Goal: Information Seeking & Learning: Check status

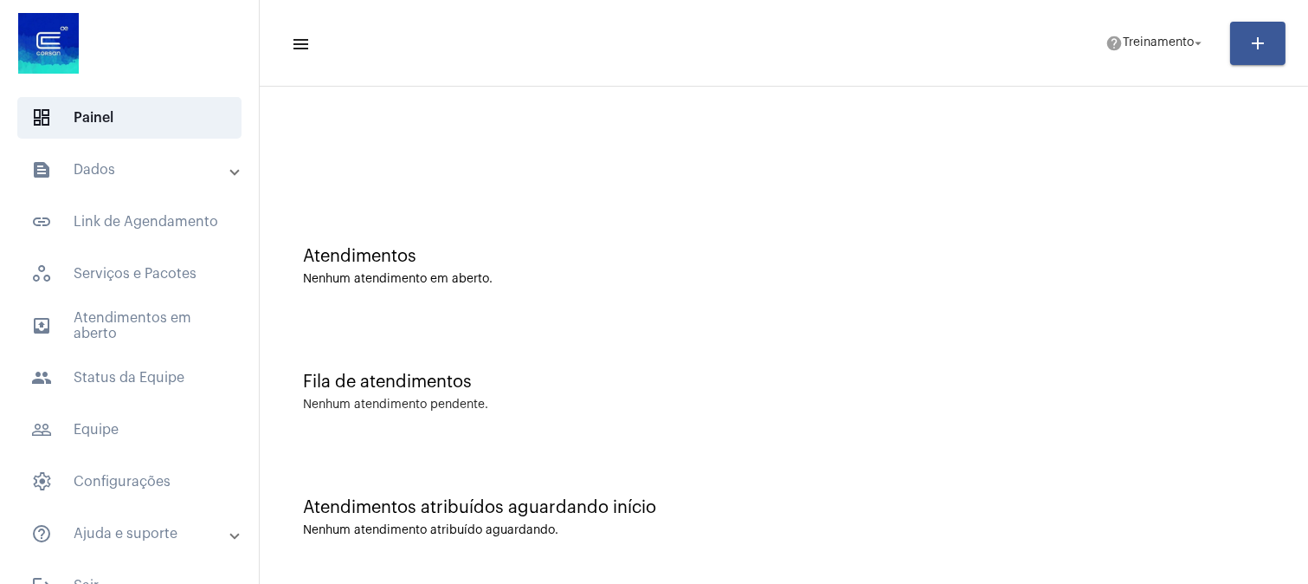
scroll to position [32, 0]
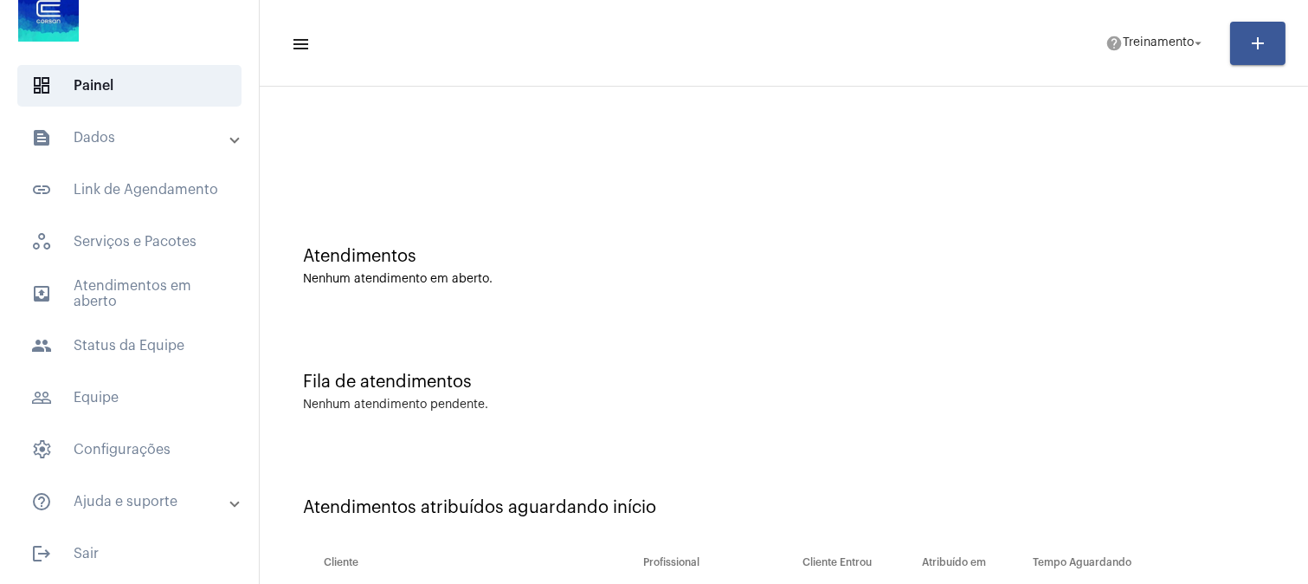
click at [1211, 385] on div "Fila de atendimentos" at bounding box center [784, 381] width 962 height 19
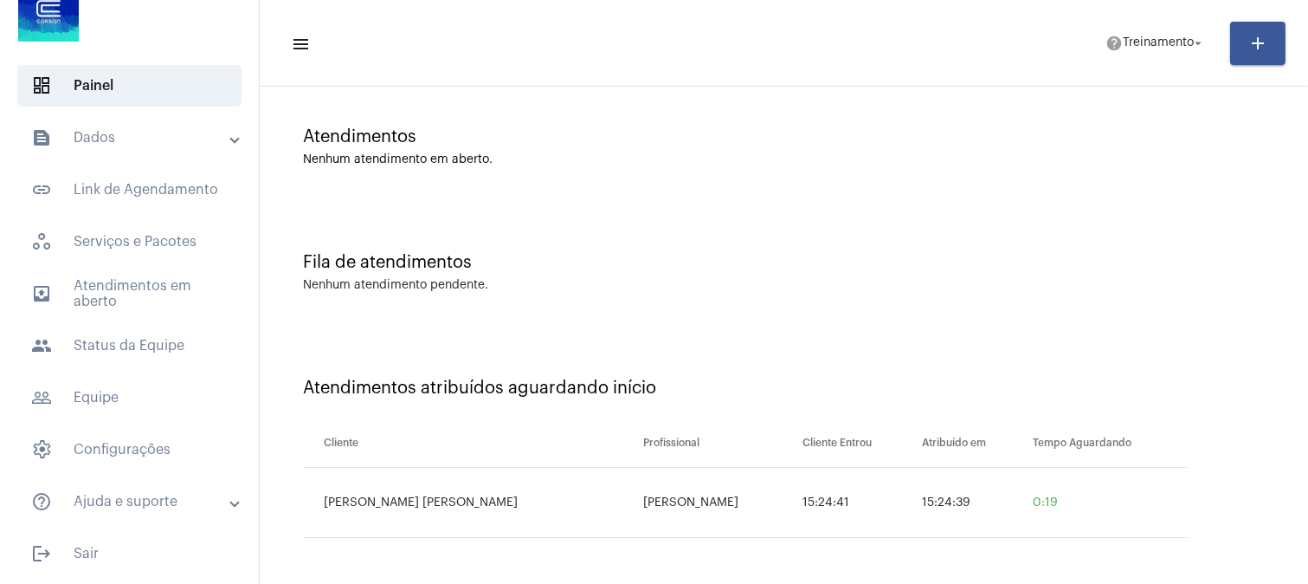
scroll to position [0, 0]
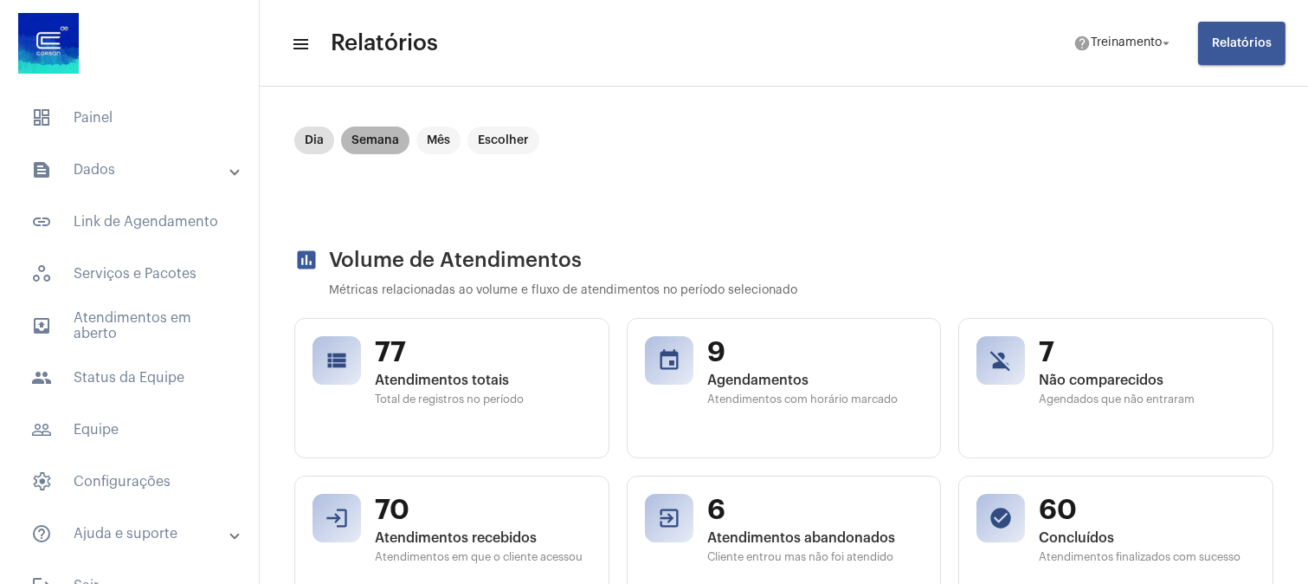
click at [390, 135] on mat-chip "Semana" at bounding box center [375, 140] width 68 height 28
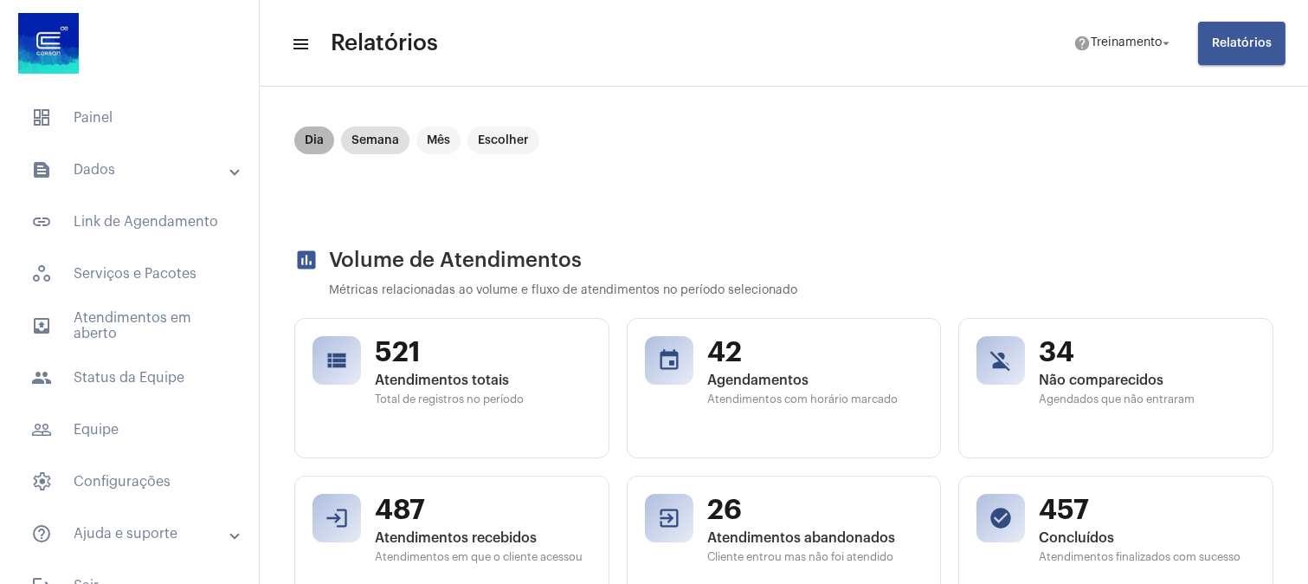
click at [300, 143] on mat-chip "Dia" at bounding box center [314, 140] width 40 height 28
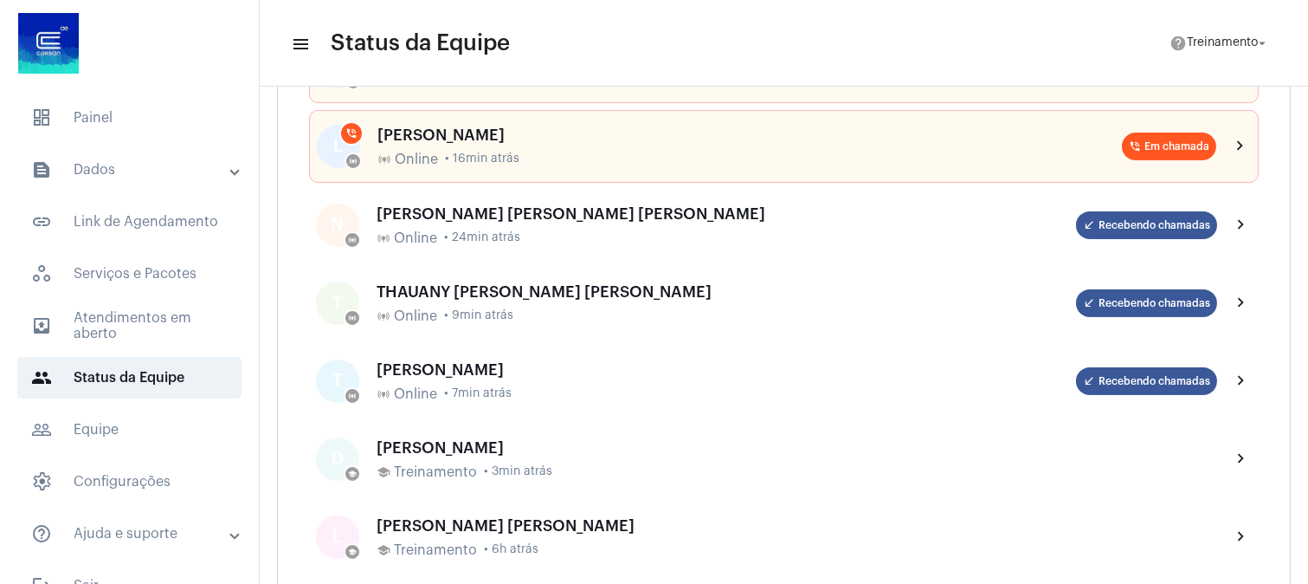
scroll to position [577, 0]
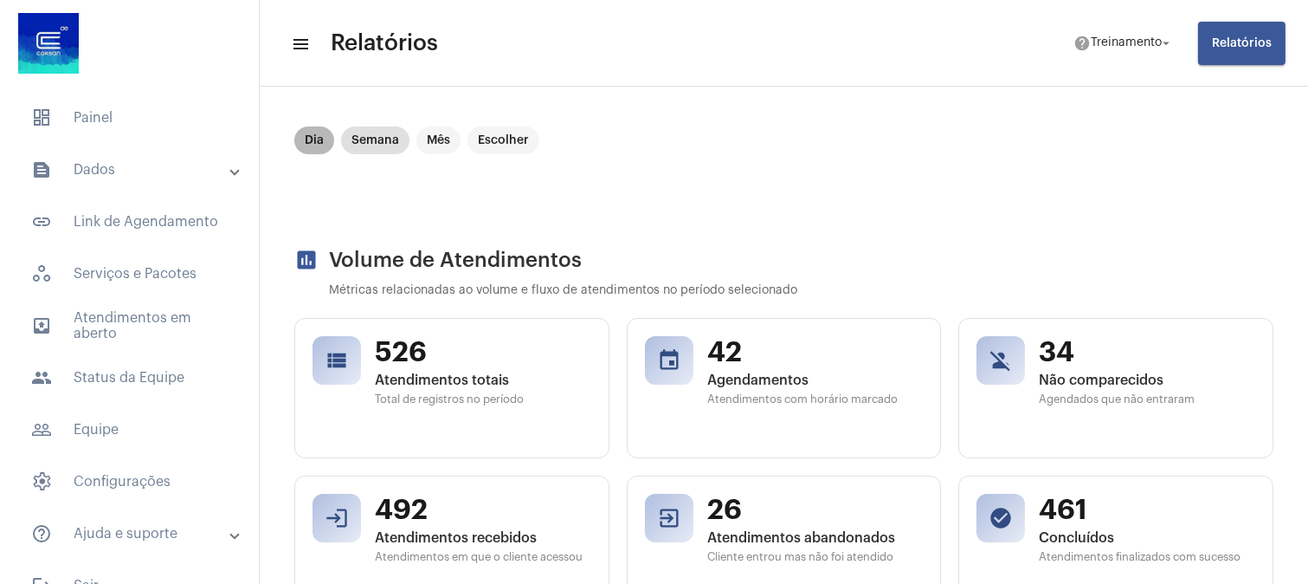
click at [319, 142] on mat-chip "Dia" at bounding box center [314, 140] width 40 height 28
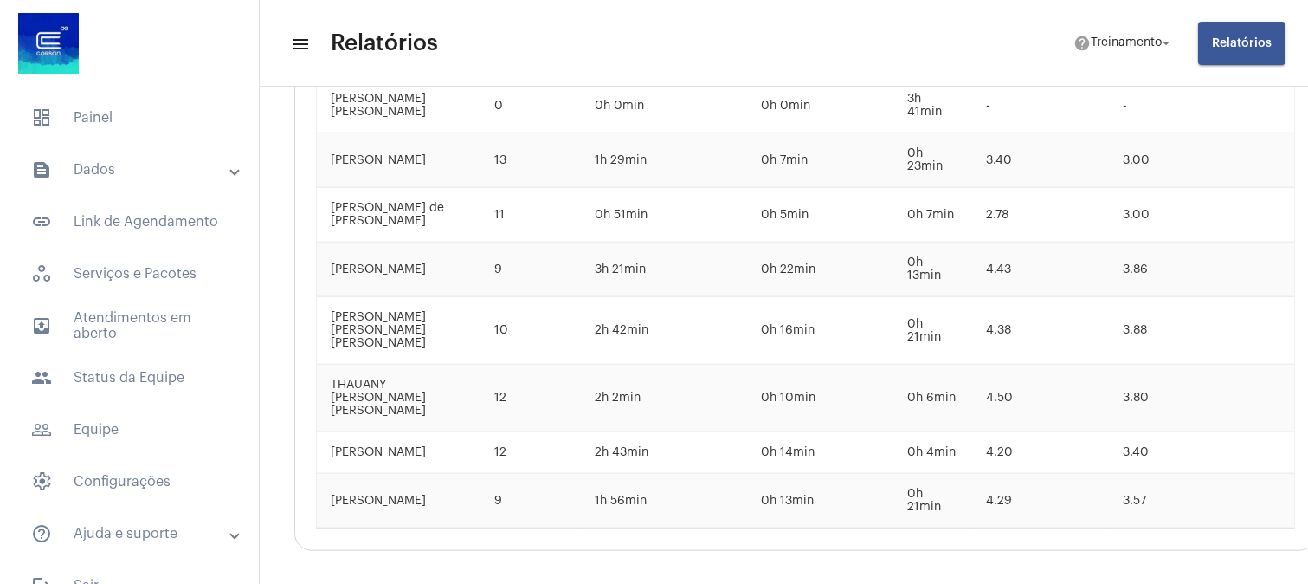
scroll to position [3528, 0]
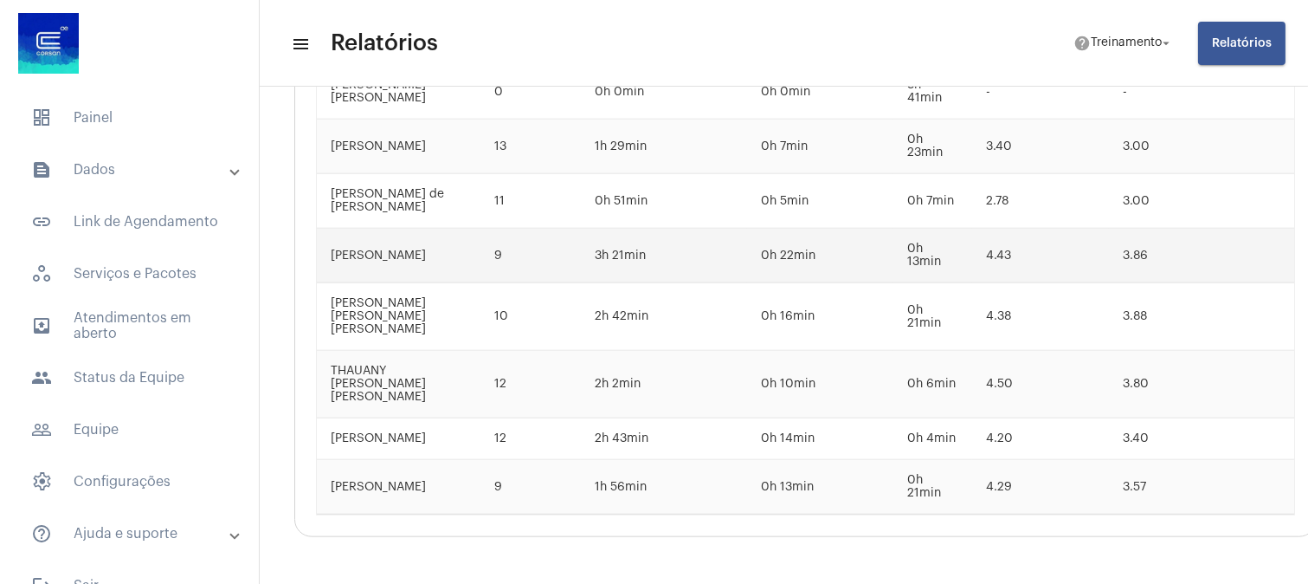
drag, startPoint x: 791, startPoint y: 219, endPoint x: 741, endPoint y: 228, distance: 50.1
click at [747, 229] on td "0h 22min" at bounding box center [820, 256] width 146 height 55
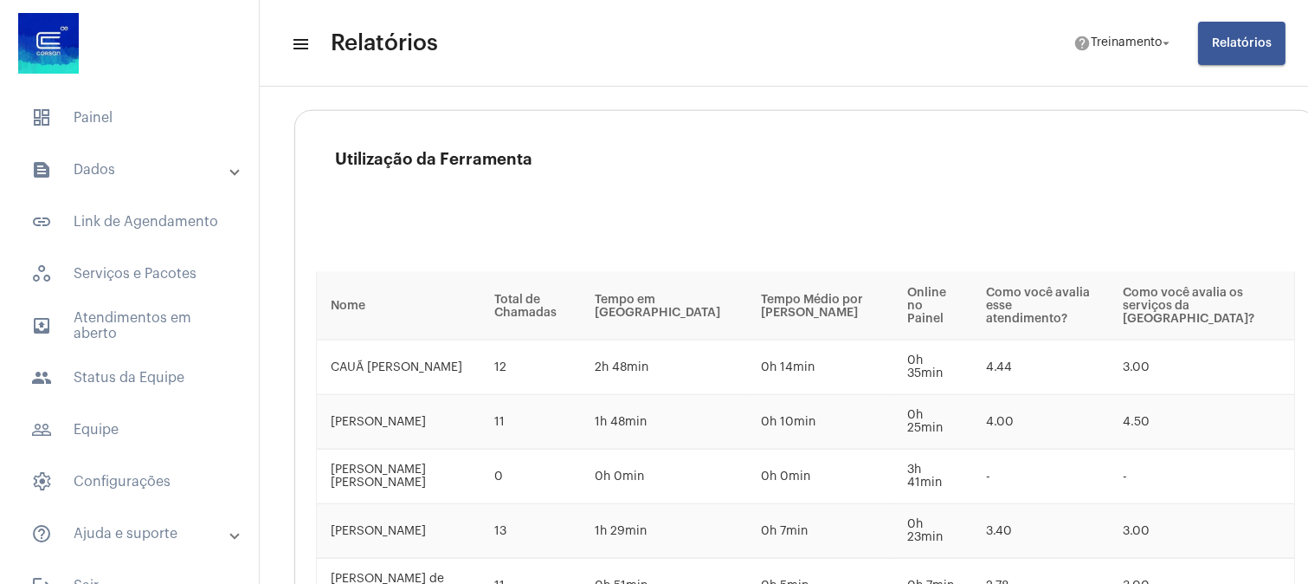
scroll to position [3239, 0]
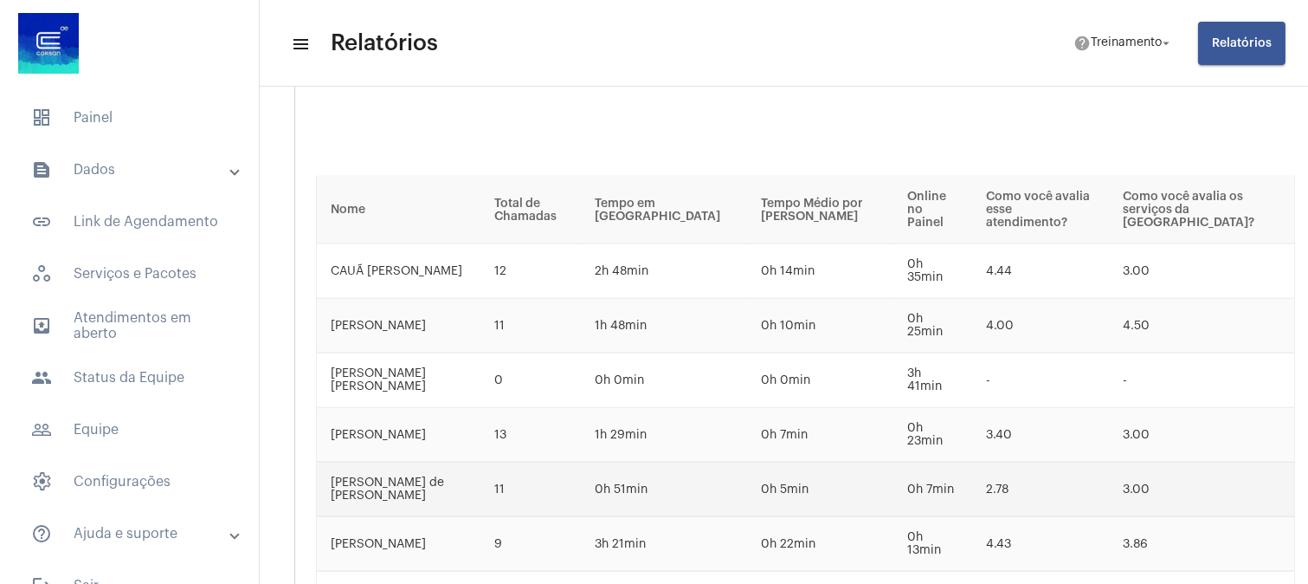
click at [1005, 468] on td "2.78" at bounding box center [1040, 489] width 137 height 55
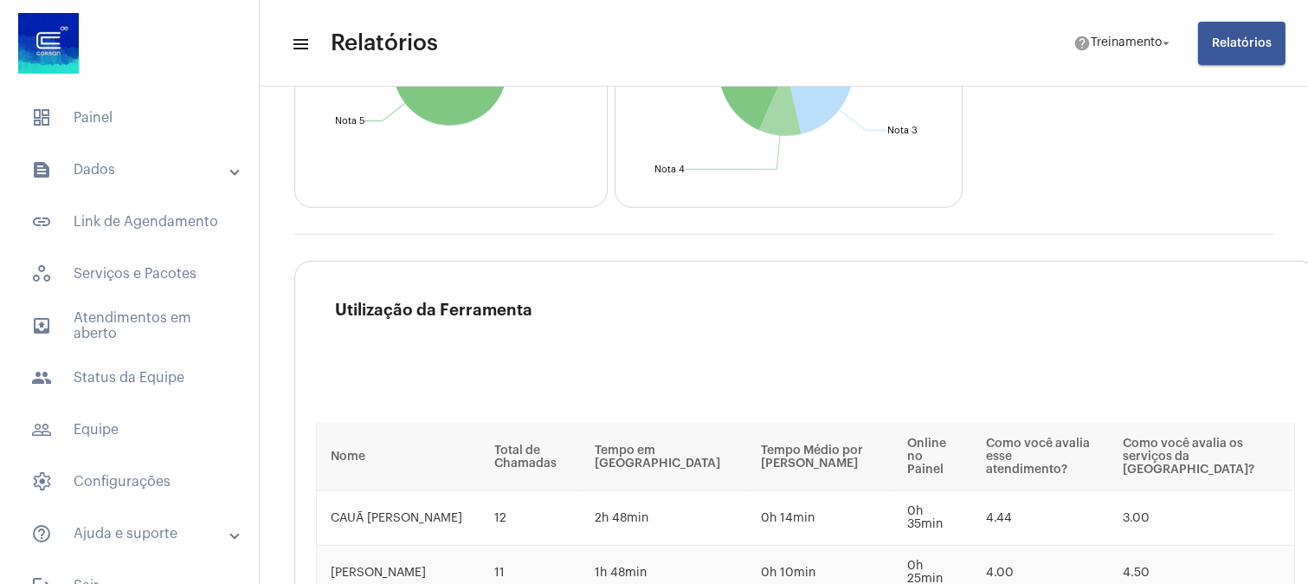
scroll to position [2950, 0]
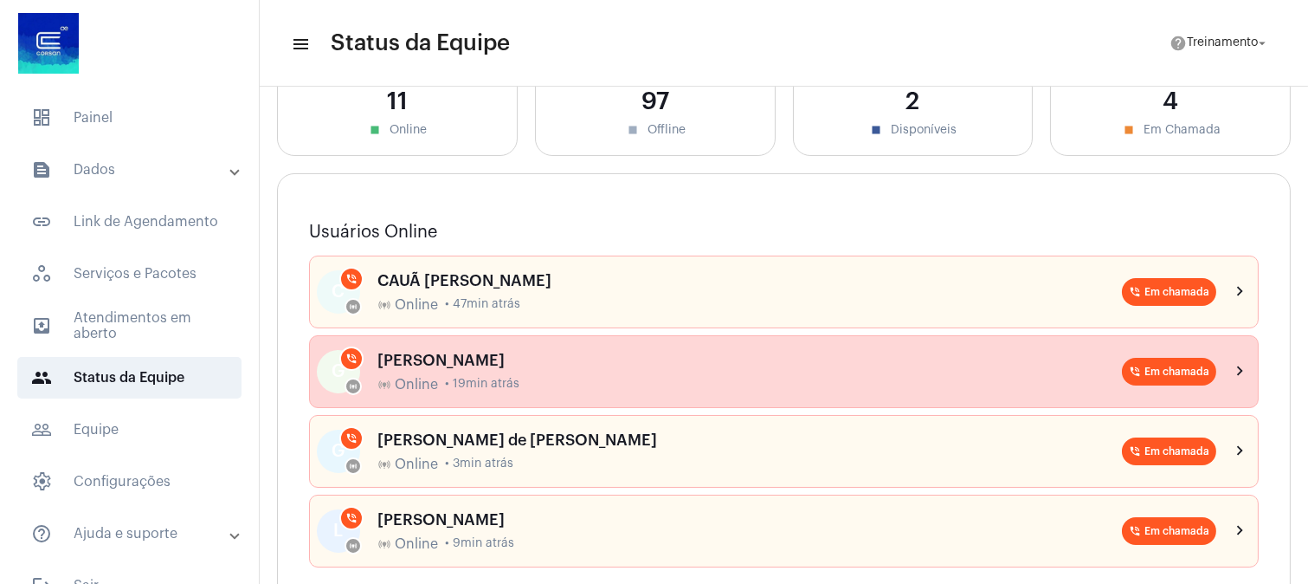
scroll to position [192, 0]
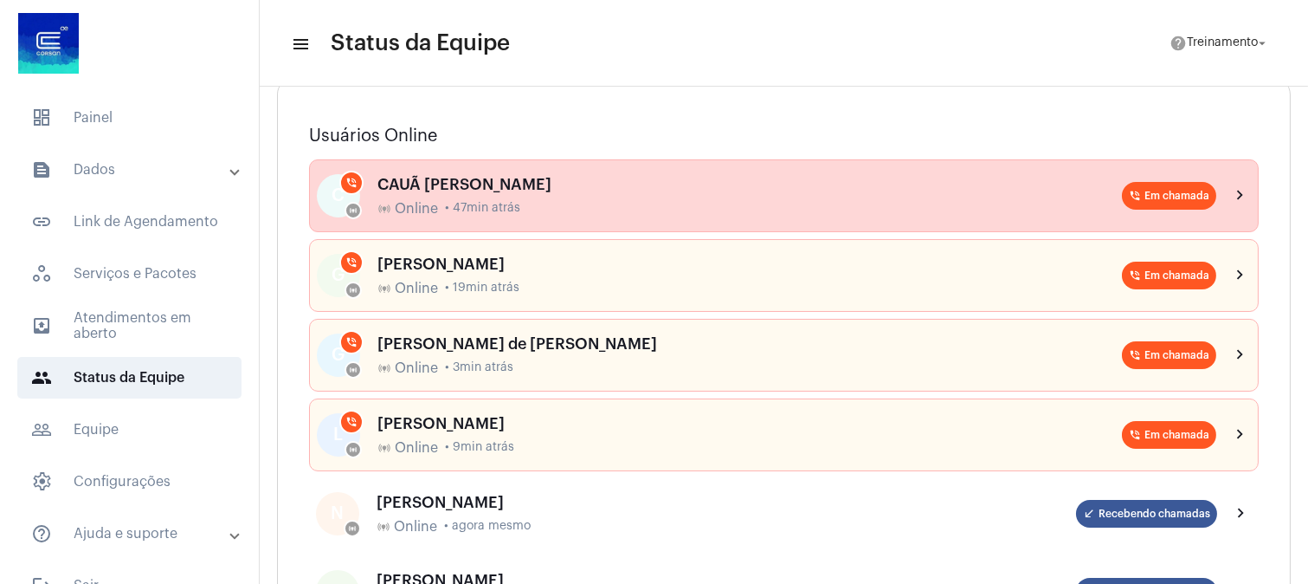
click at [522, 202] on div "online_prediction Online • 47min atrás" at bounding box center [750, 209] width 745 height 16
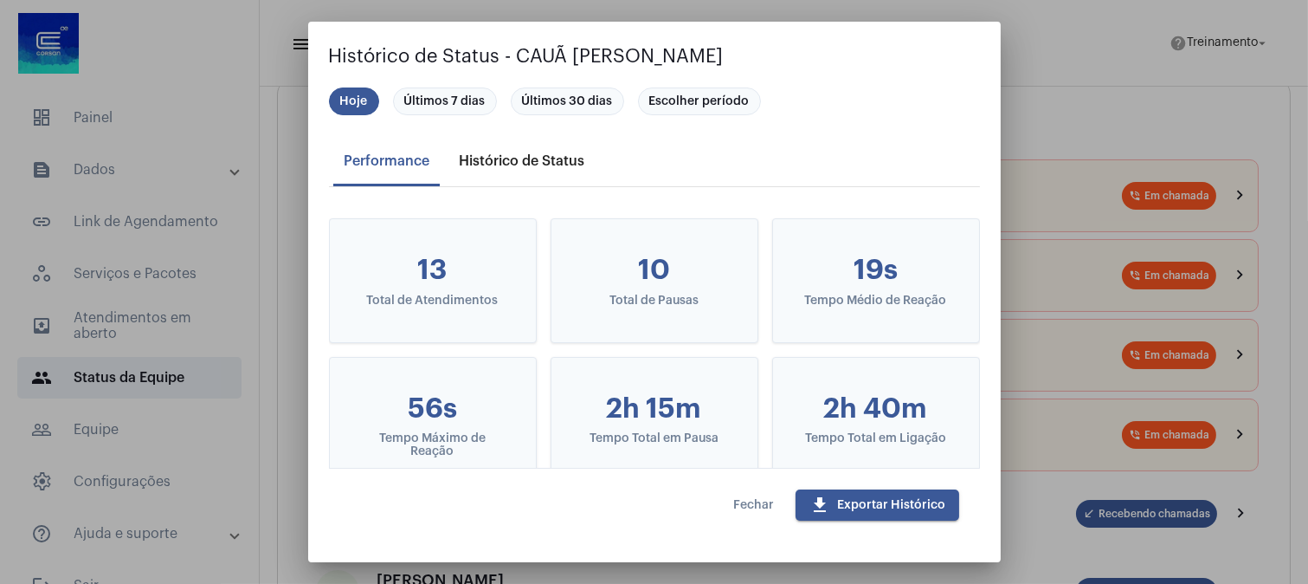
click at [500, 158] on div "Histórico de Status" at bounding box center [522, 161] width 126 height 16
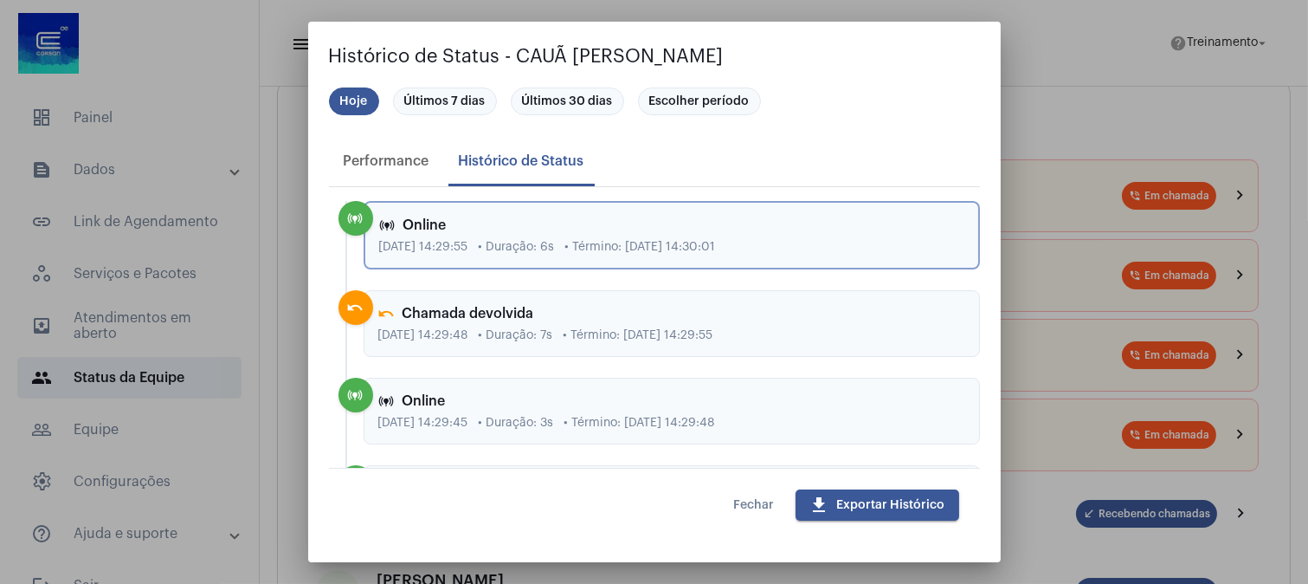
scroll to position [96, 0]
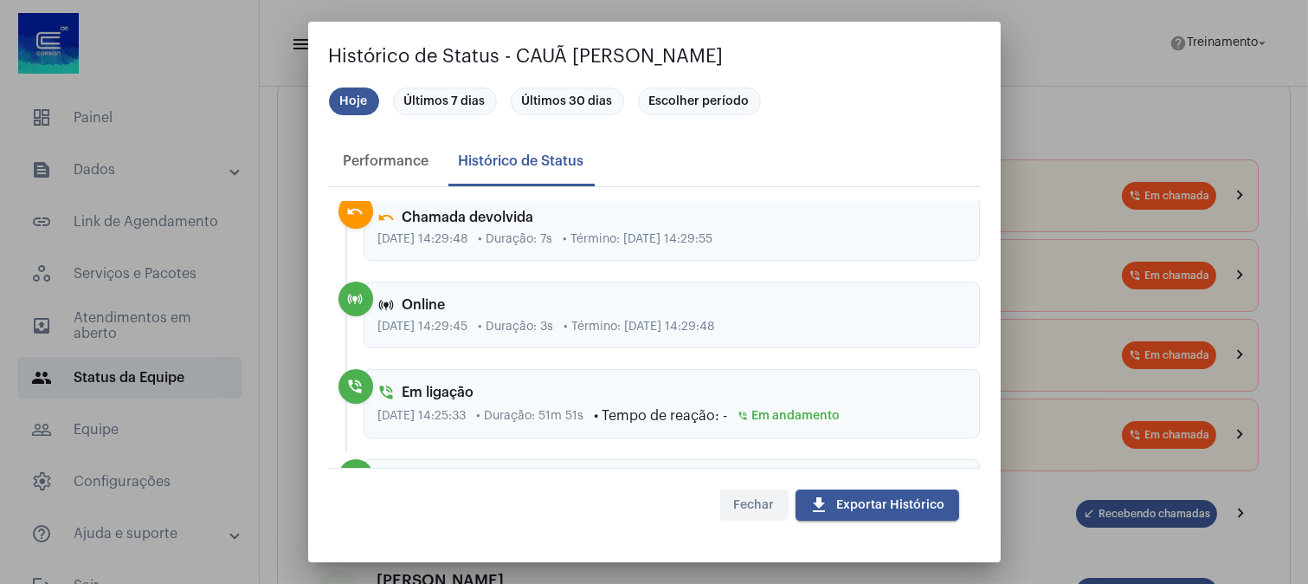
click at [750, 503] on span "Fechar" at bounding box center [754, 505] width 41 height 12
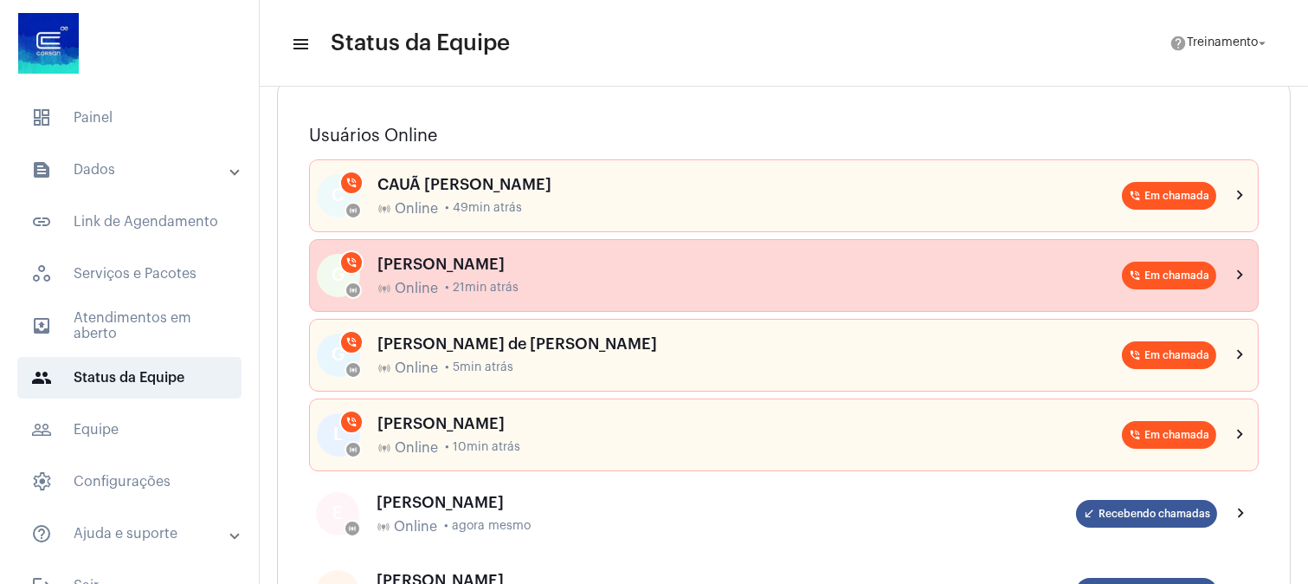
click at [452, 286] on span "• 21min atrás" at bounding box center [482, 287] width 74 height 13
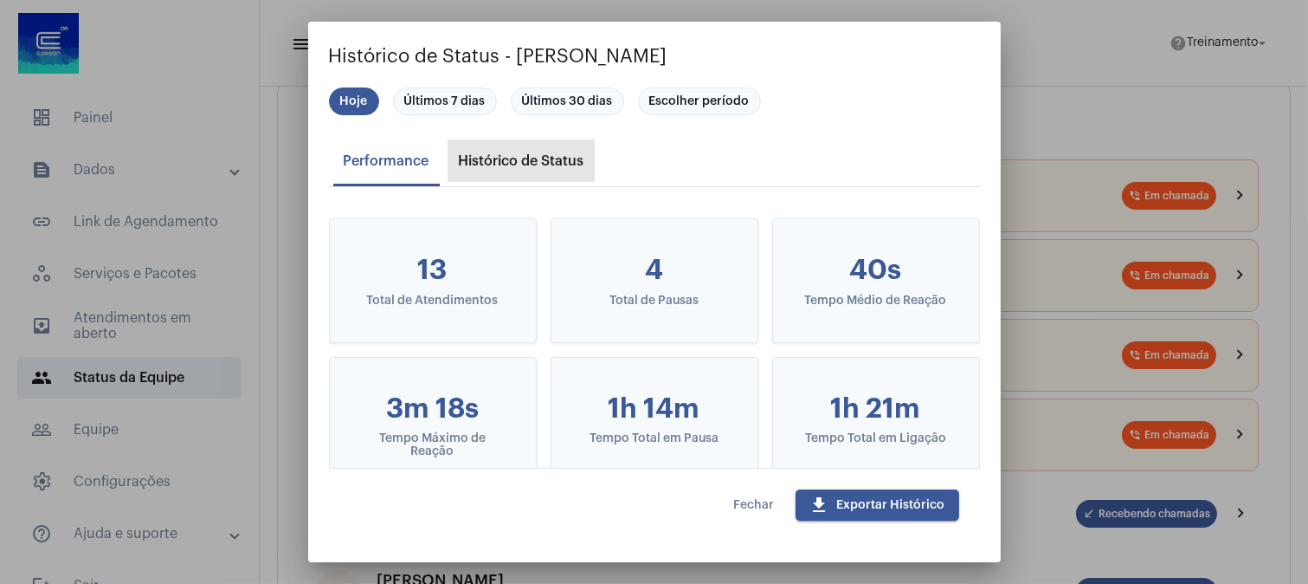
click at [507, 152] on div "Histórico de Status" at bounding box center [522, 161] width 146 height 42
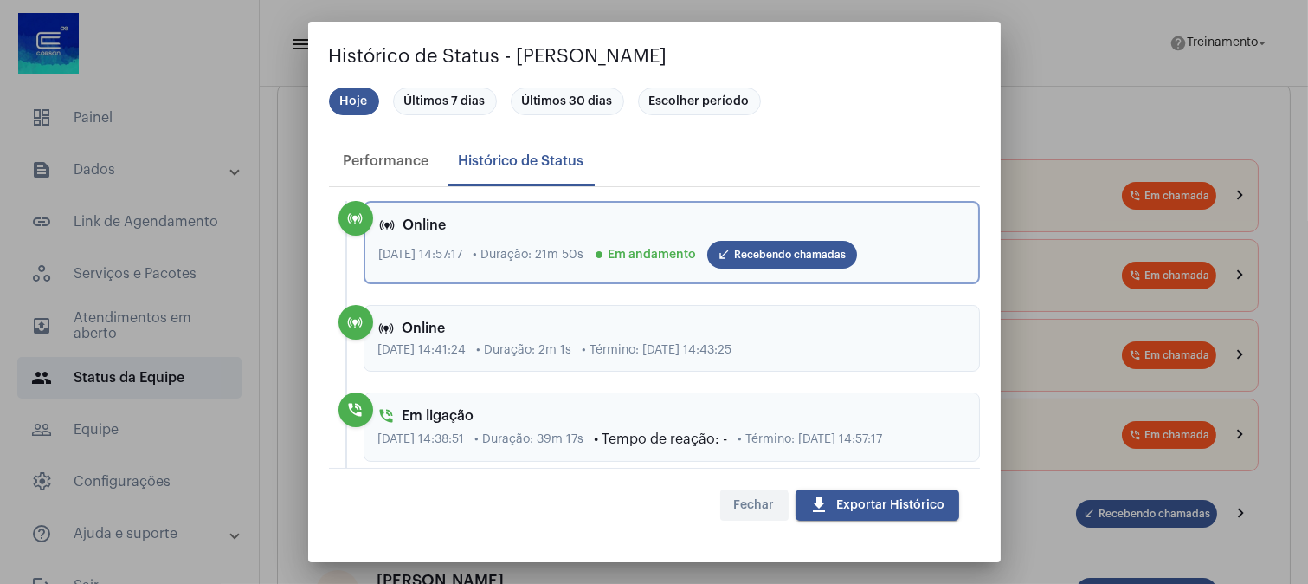
click at [746, 513] on button "Fechar" at bounding box center [754, 504] width 68 height 31
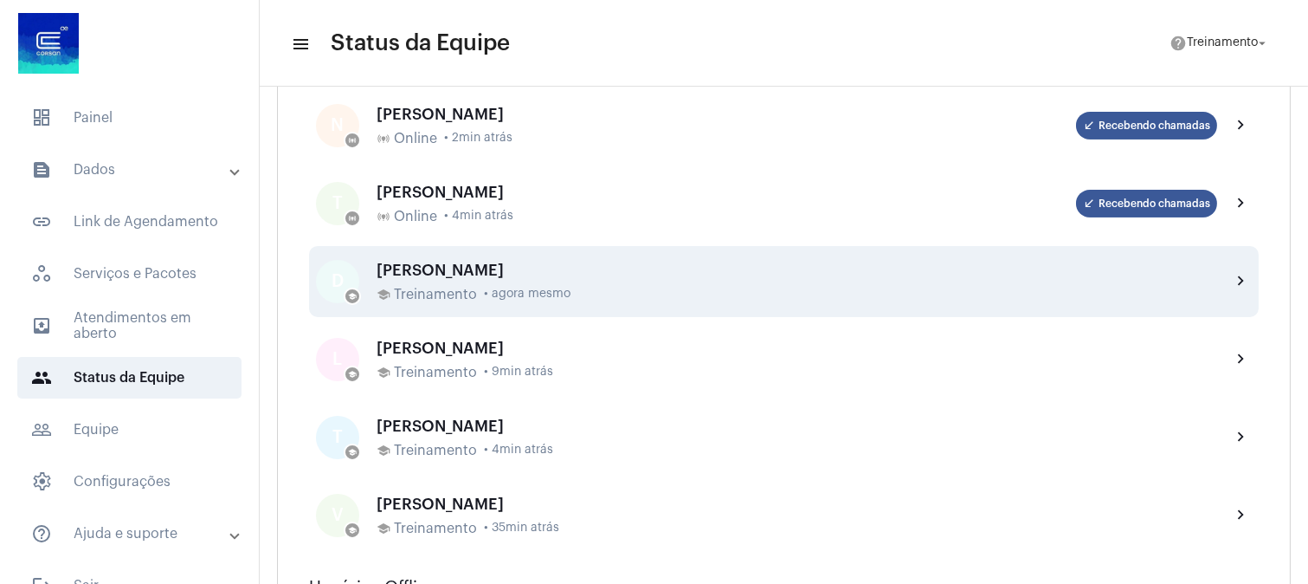
scroll to position [673, 0]
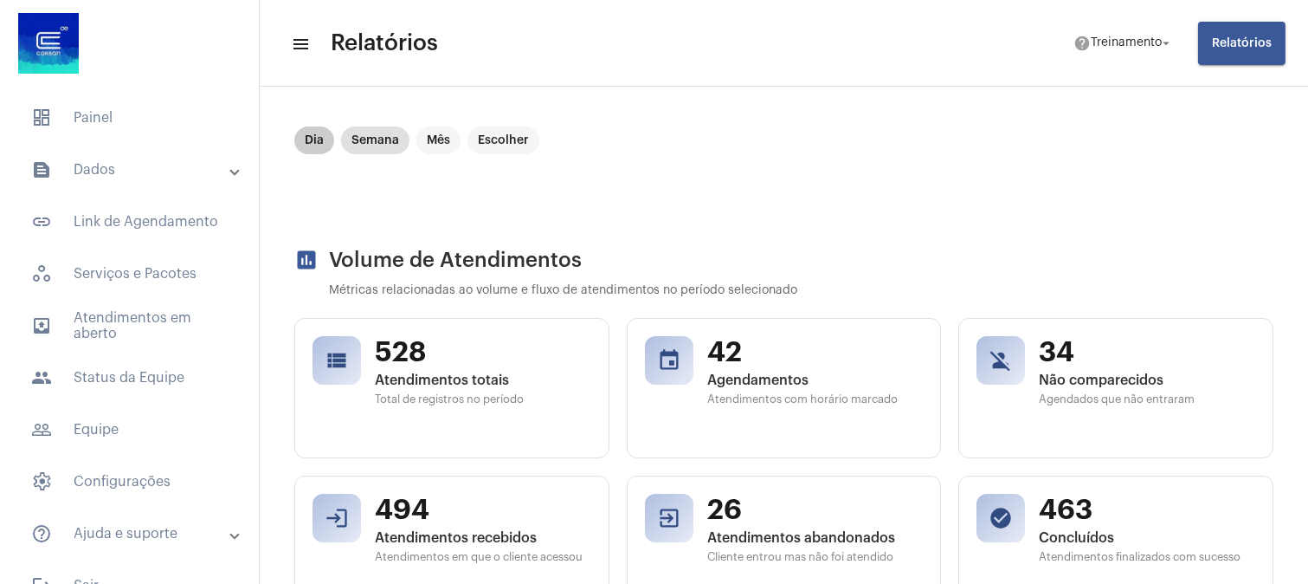
click at [307, 134] on mat-chip "Dia" at bounding box center [314, 140] width 40 height 28
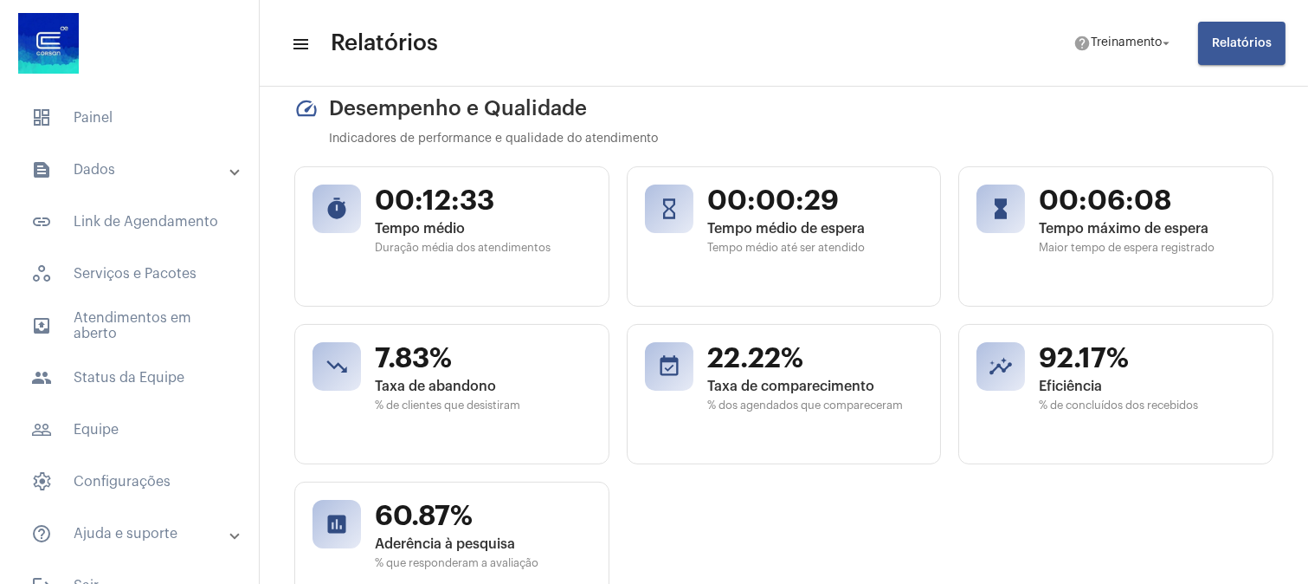
scroll to position [673, 0]
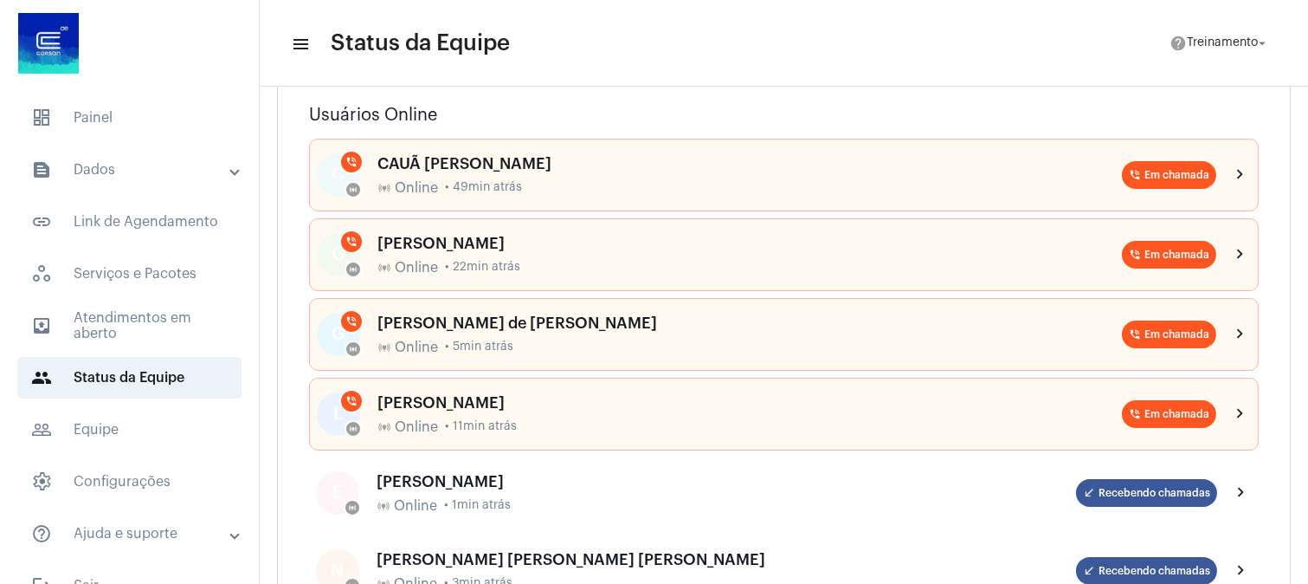
scroll to position [96, 0]
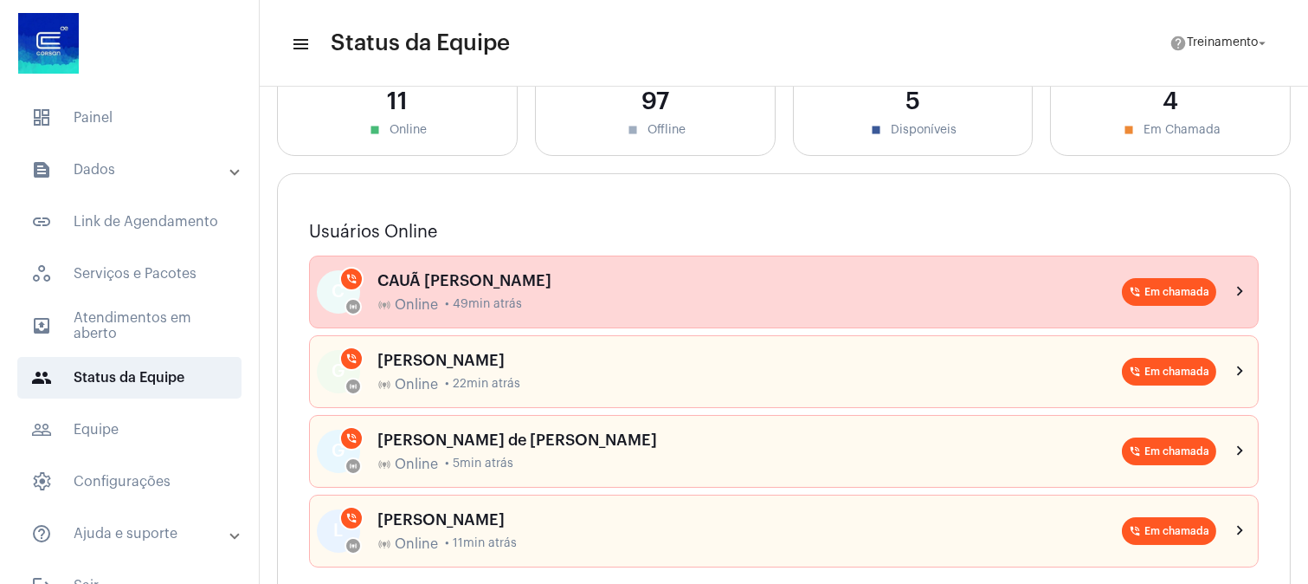
click at [555, 299] on div "online_prediction Online • 49min atrás" at bounding box center [750, 305] width 745 height 16
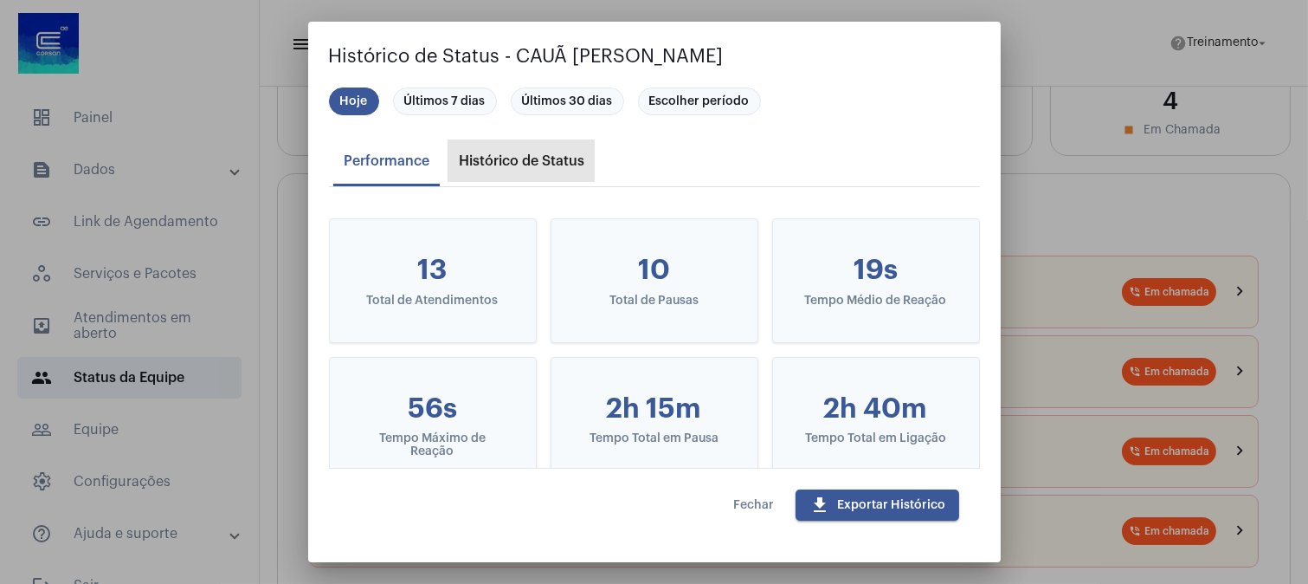
click at [516, 147] on div "Histórico de Status" at bounding box center [522, 161] width 146 height 42
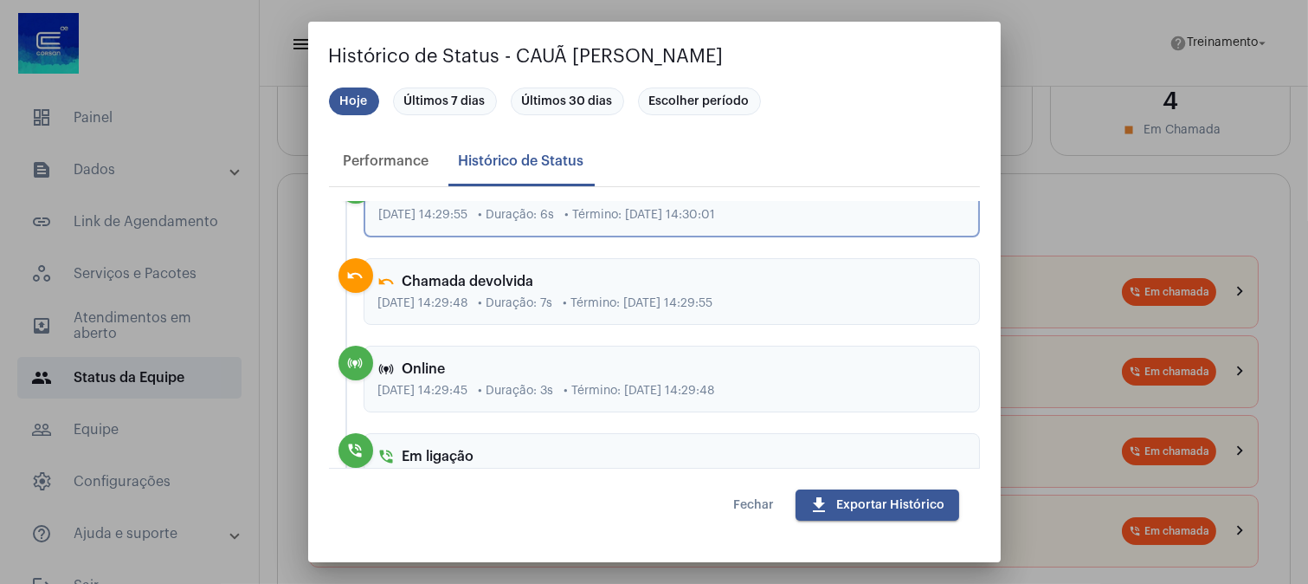
scroll to position [0, 0]
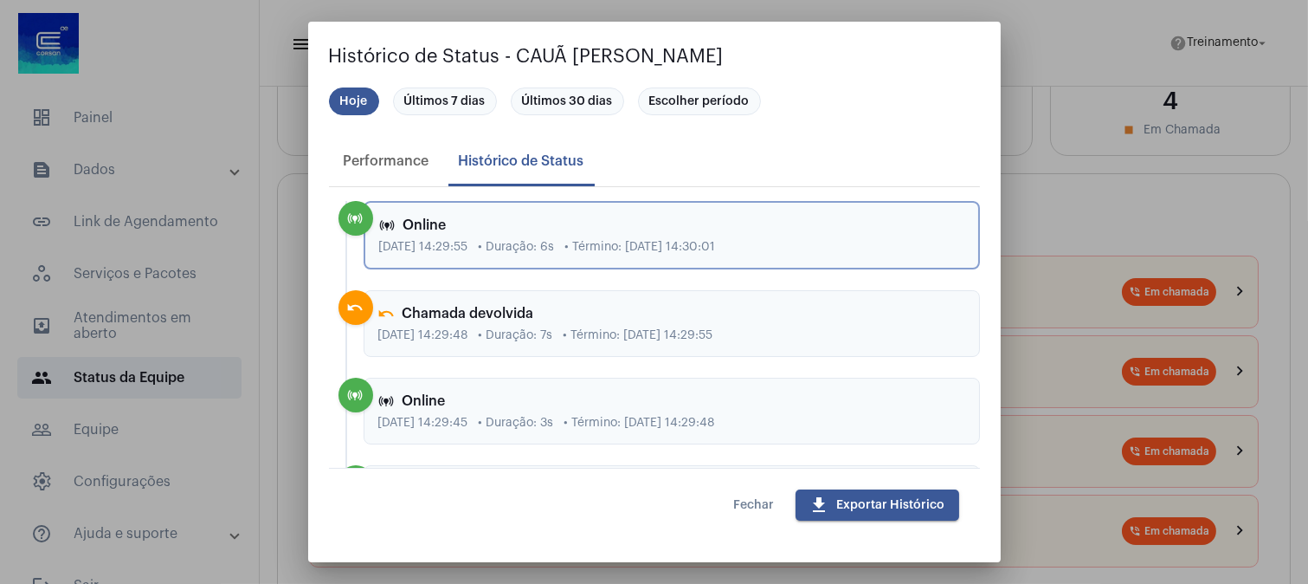
click at [754, 504] on span "Fechar" at bounding box center [754, 505] width 41 height 12
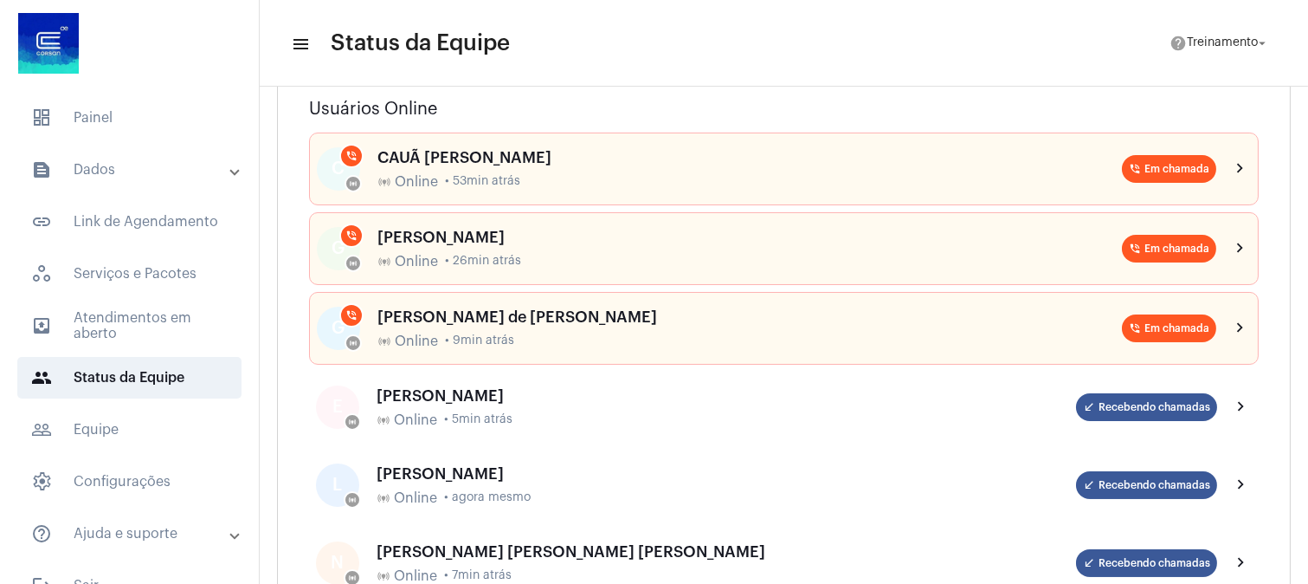
scroll to position [192, 0]
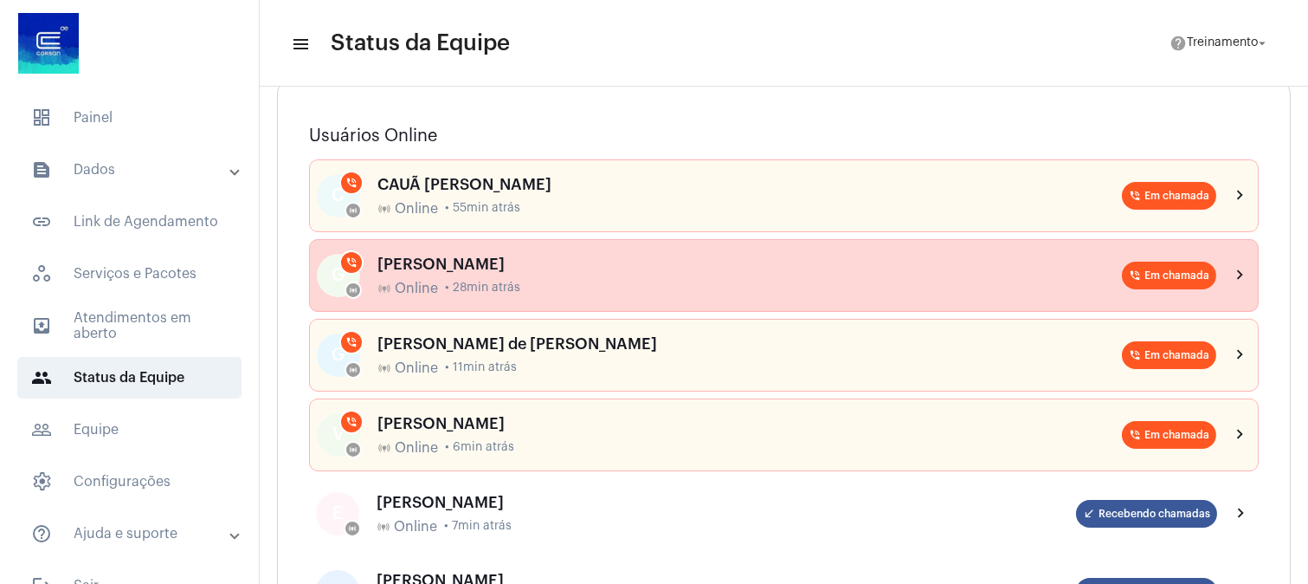
click at [504, 274] on div "GISELE VIEIRA online_prediction Online • 28min atrás" at bounding box center [750, 275] width 745 height 41
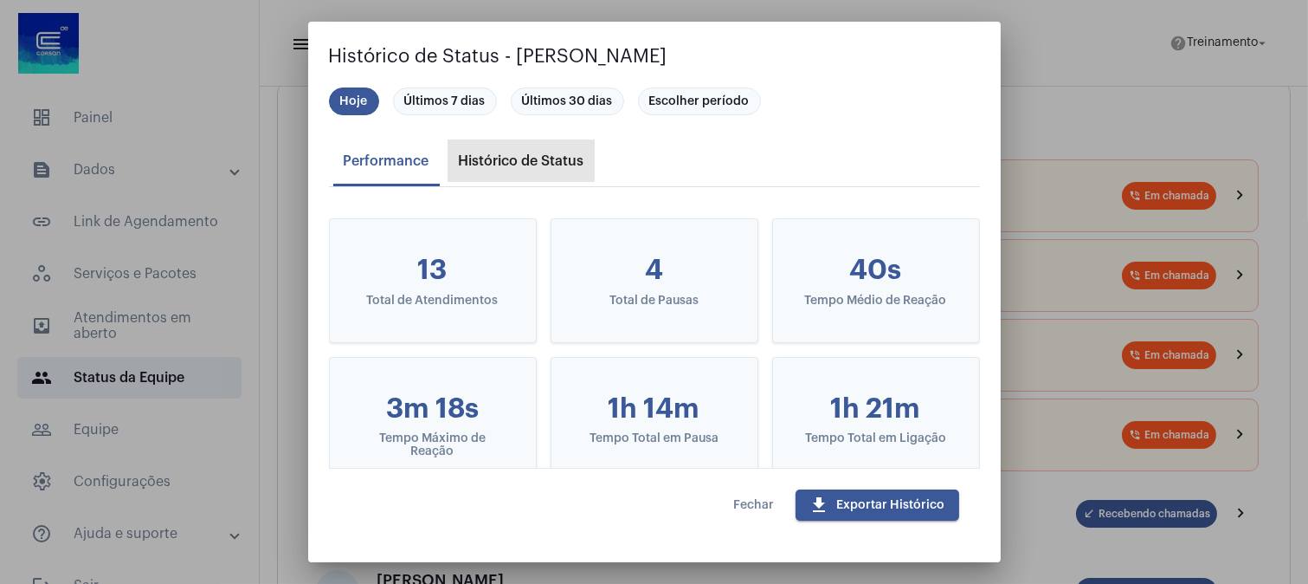
click at [499, 152] on div "Histórico de Status" at bounding box center [522, 161] width 146 height 42
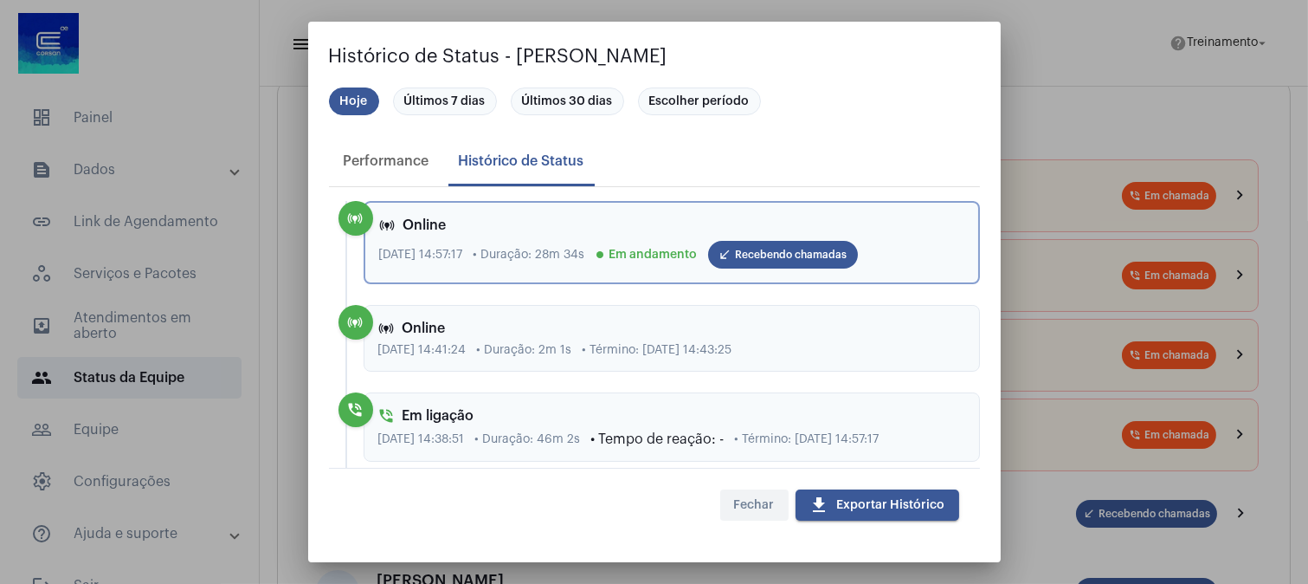
click at [757, 506] on span "Fechar" at bounding box center [754, 505] width 41 height 12
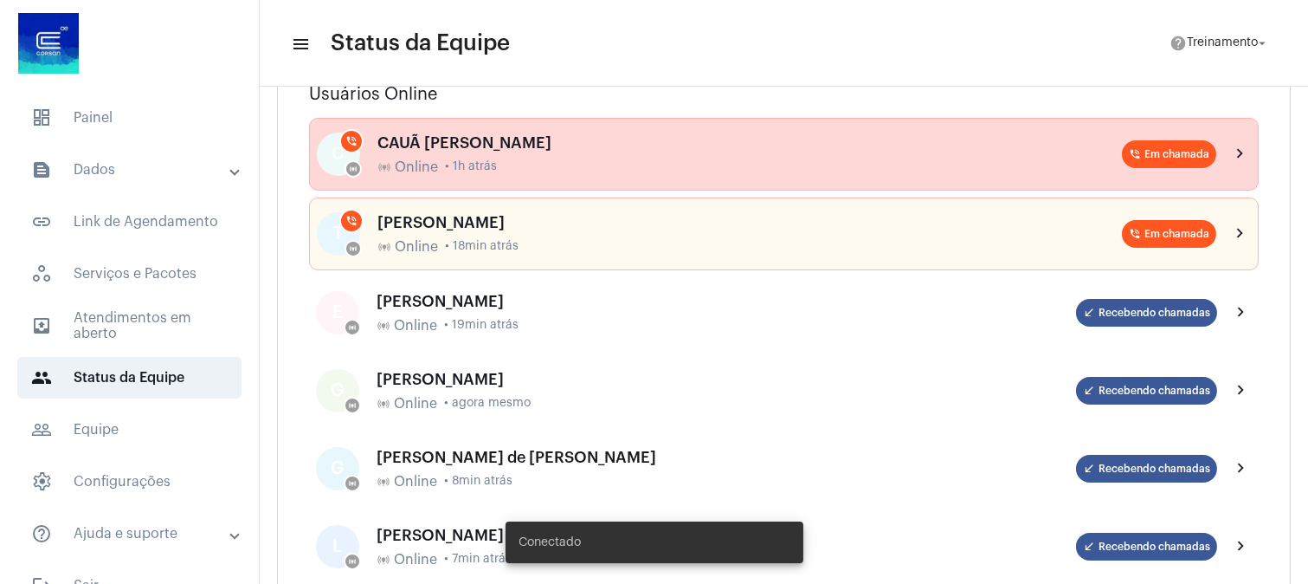
scroll to position [192, 0]
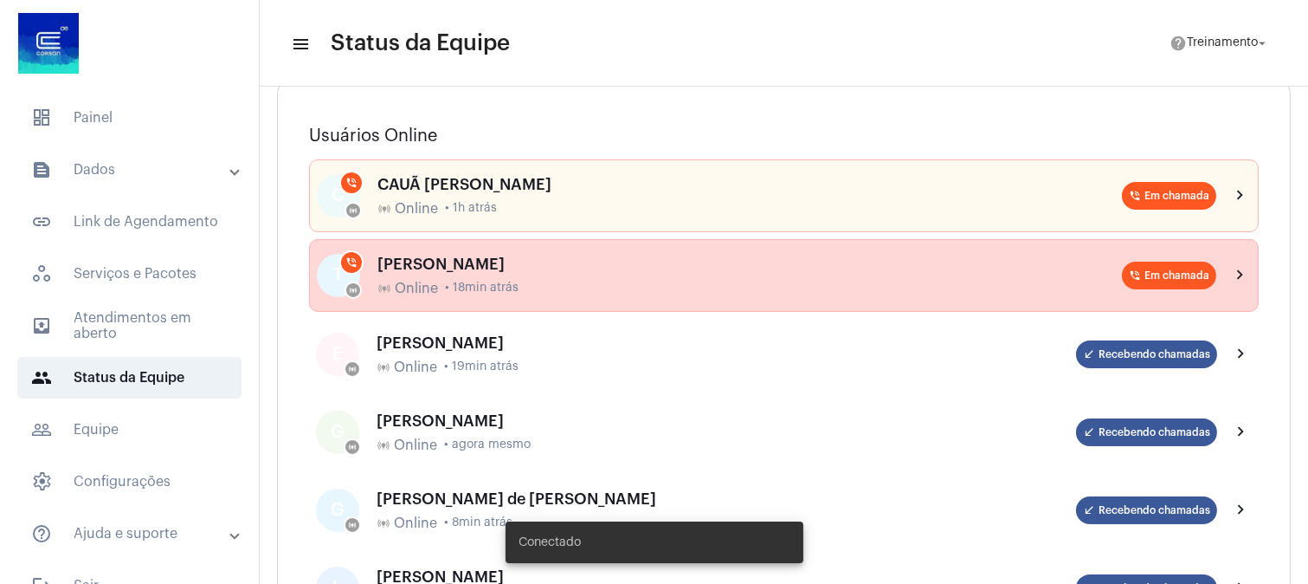
click at [509, 277] on div "TRAYCE SILVA DE OLIVEIRA online_prediction Online • 18min atrás" at bounding box center [750, 275] width 745 height 41
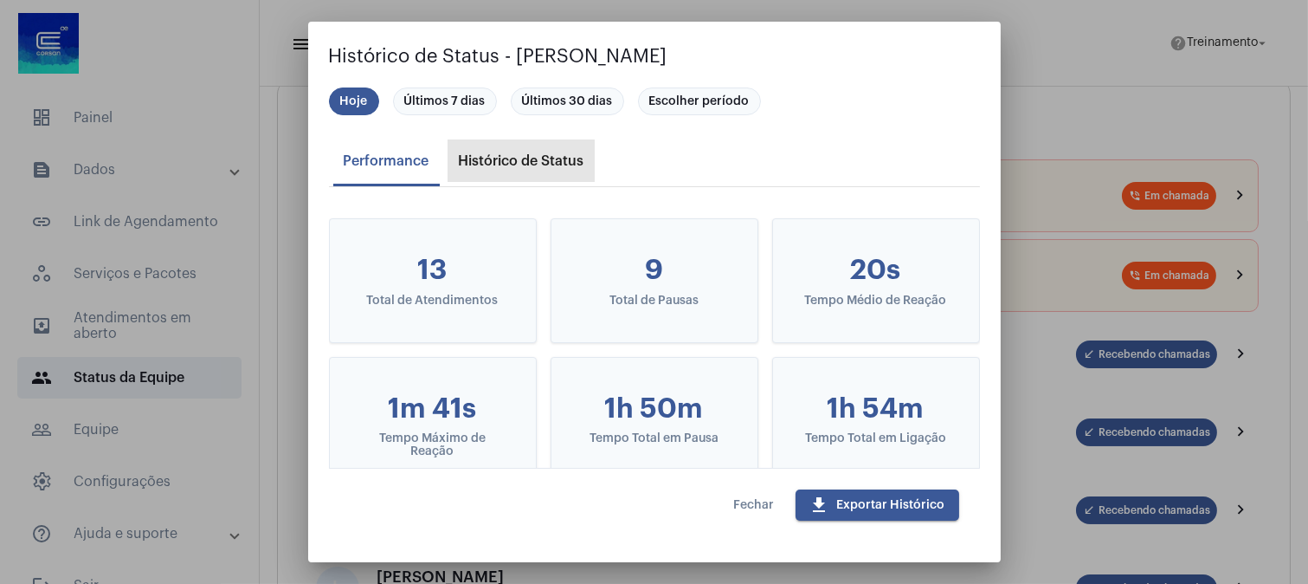
click at [511, 143] on div "Histórico de Status" at bounding box center [522, 161] width 146 height 42
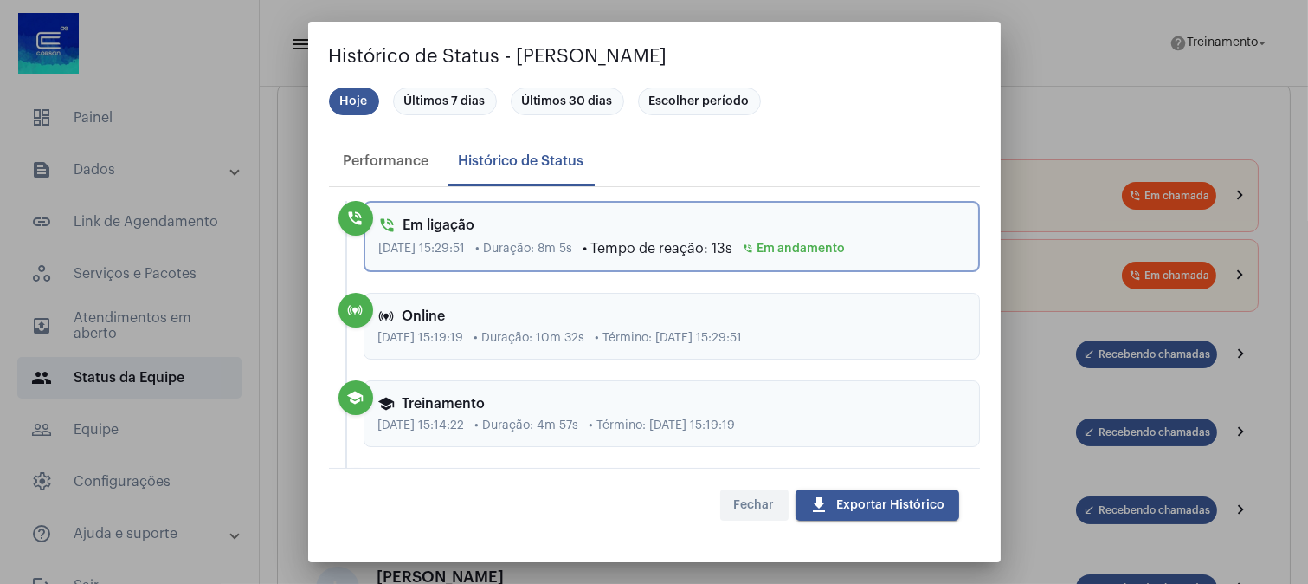
click at [756, 506] on span "Fechar" at bounding box center [754, 505] width 41 height 12
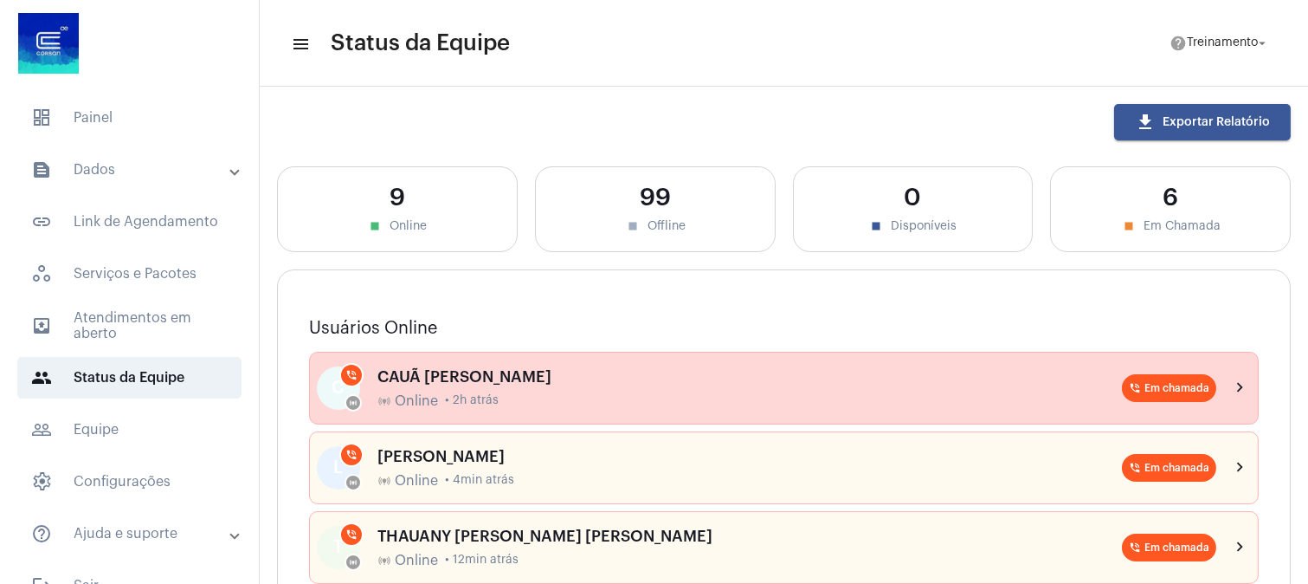
click at [503, 396] on div "online_prediction Online • 2h atrás" at bounding box center [750, 401] width 745 height 16
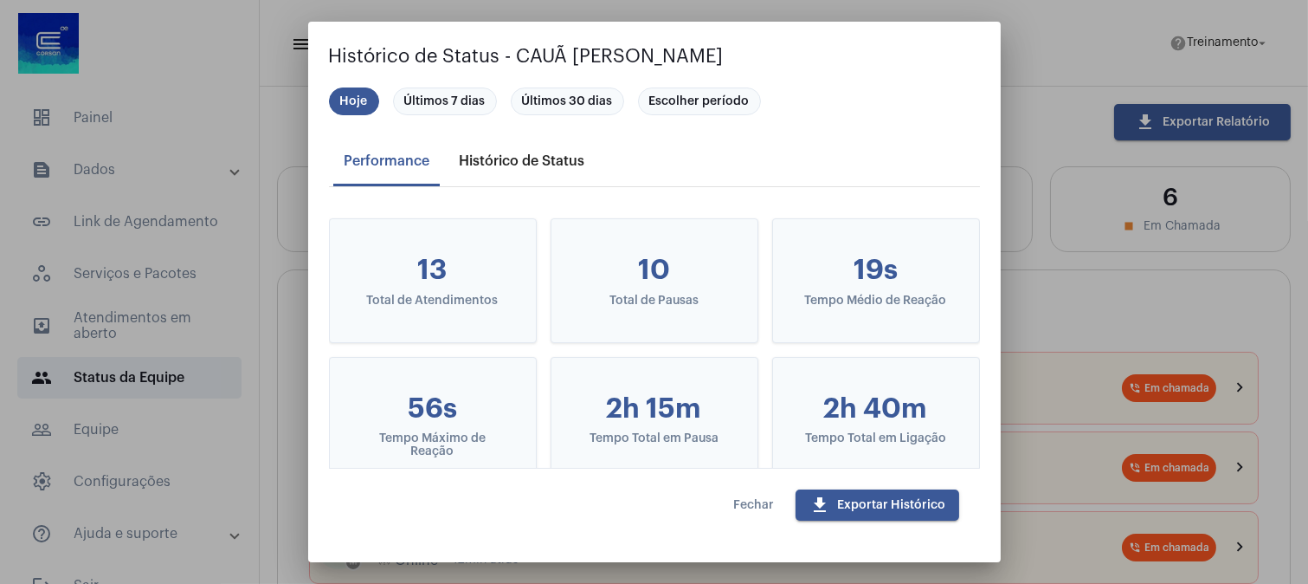
click at [534, 160] on div "Histórico de Status" at bounding box center [522, 161] width 126 height 16
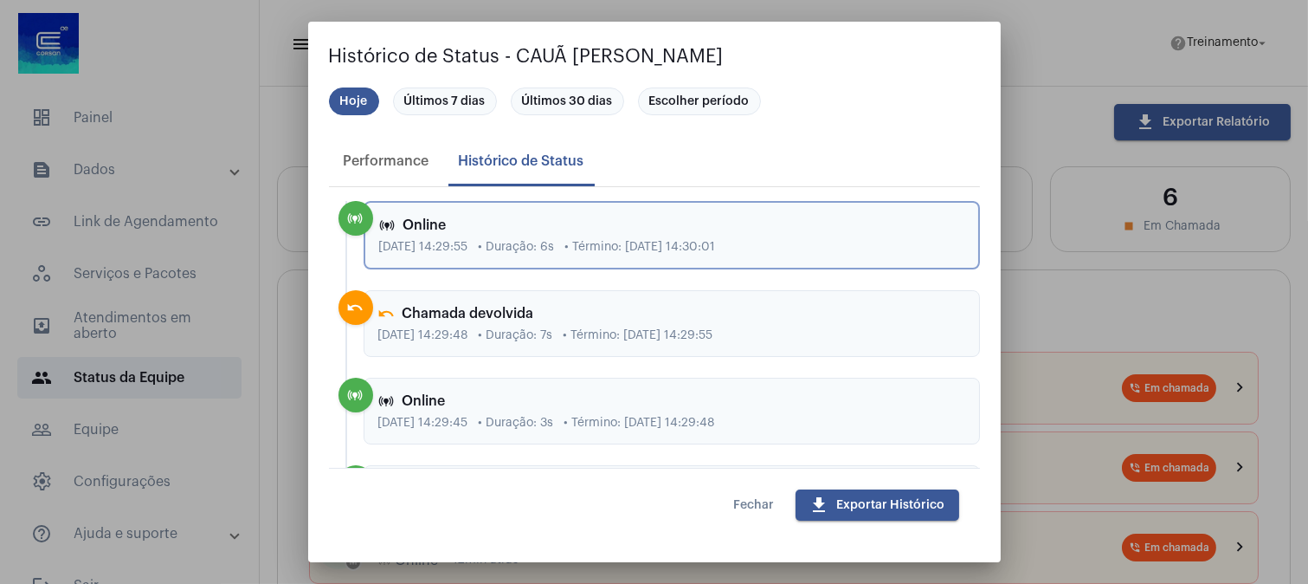
click at [597, 247] on span "• Término: 09/10/2025, 14:30:01" at bounding box center [640, 247] width 151 height 13
click at [742, 505] on span "Fechar" at bounding box center [754, 505] width 41 height 12
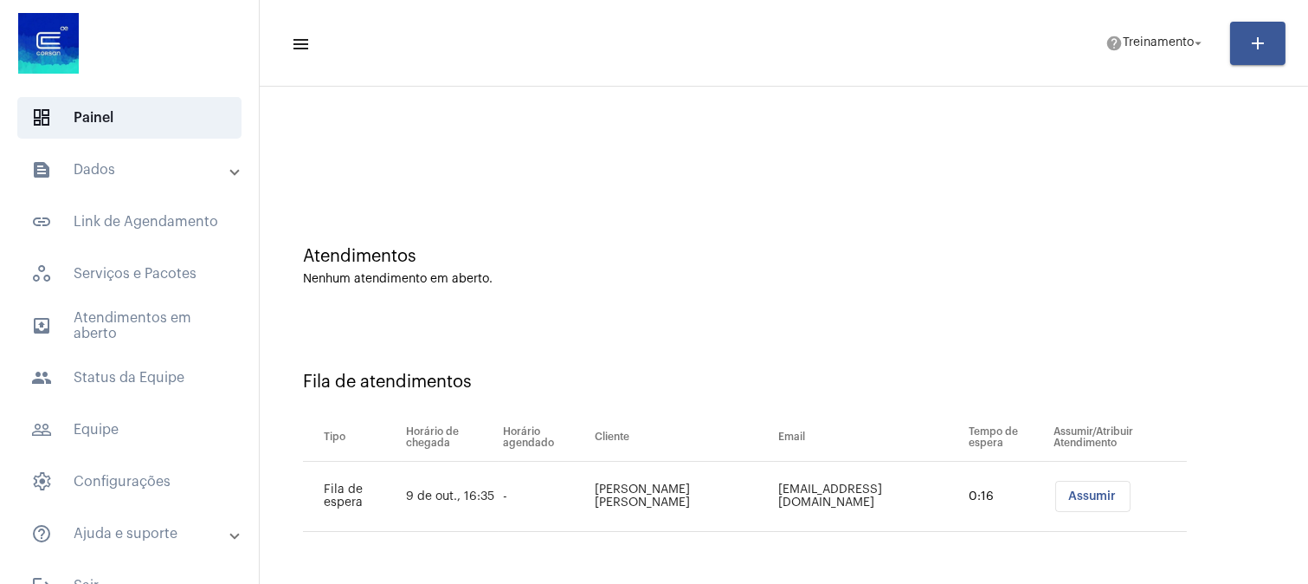
click at [881, 242] on div "Atendimentos Nenhum atendimento em aberto." at bounding box center [783, 258] width 1031 height 126
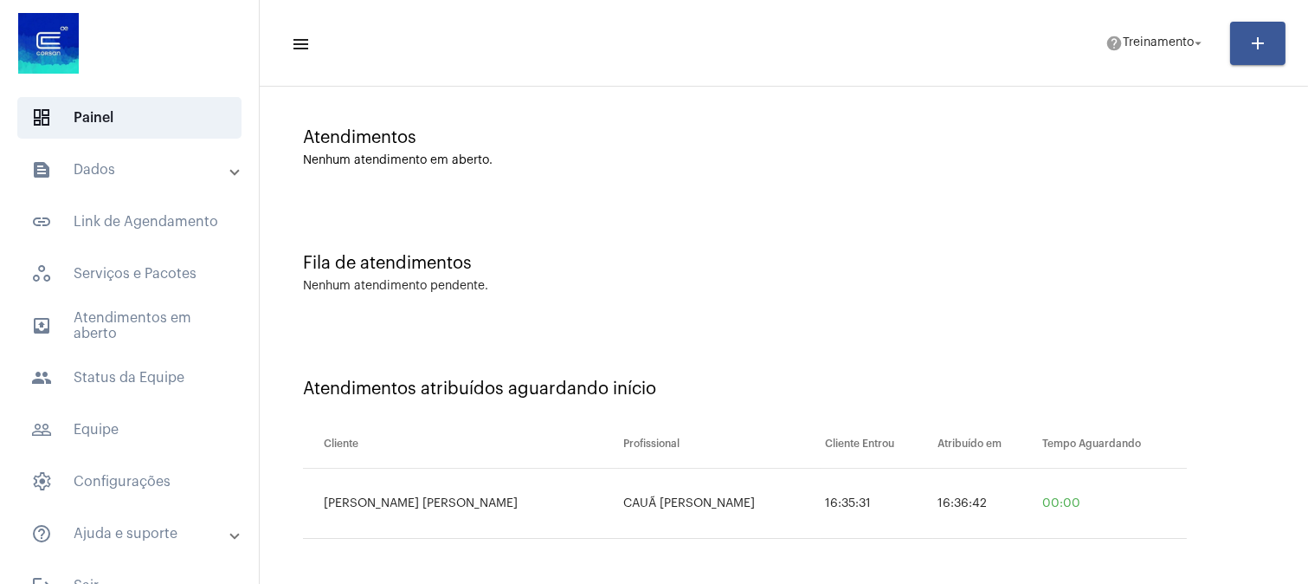
scroll to position [119, 0]
click at [1018, 533] on td "16:36:42" at bounding box center [985, 503] width 105 height 70
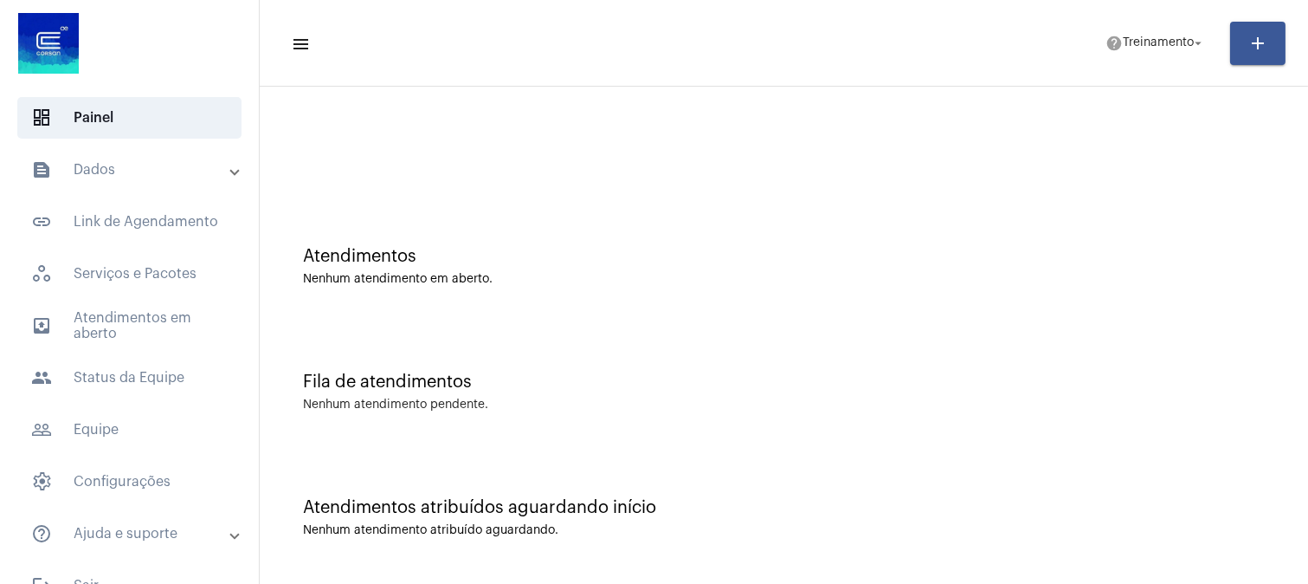
scroll to position [0, 0]
click at [596, 291] on div "Atendimentos Nenhum atendimento em aberto." at bounding box center [783, 258] width 1031 height 126
